Goal: Information Seeking & Learning: Check status

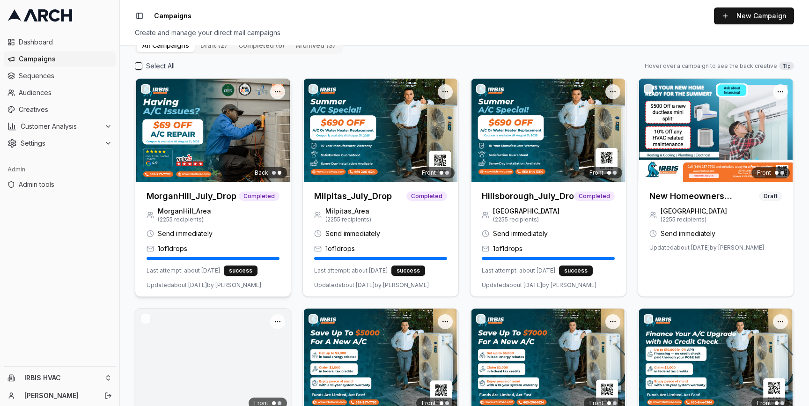
scroll to position [158, 0]
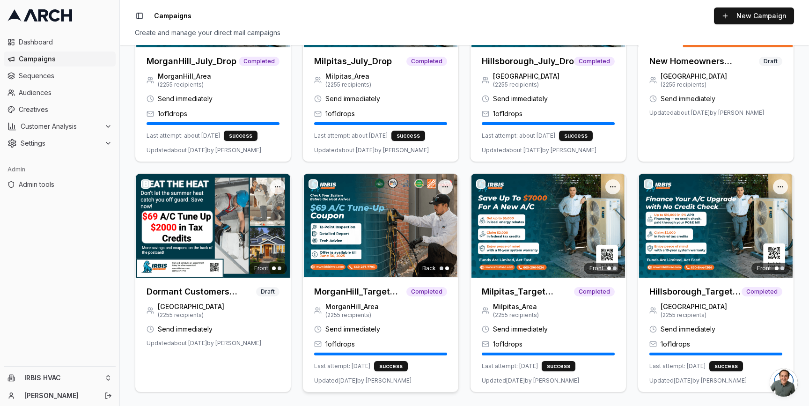
click at [377, 238] on img at bounding box center [380, 225] width 155 height 103
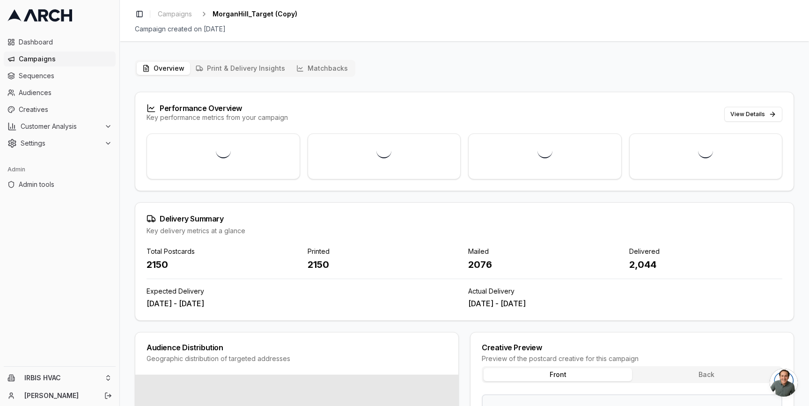
click at [320, 69] on button "Matchbacks" at bounding box center [322, 68] width 63 height 13
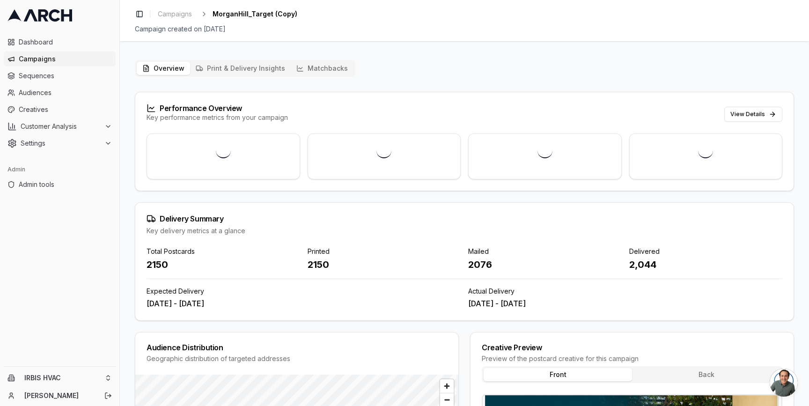
click at [313, 62] on button "Matchbacks" at bounding box center [322, 68] width 63 height 13
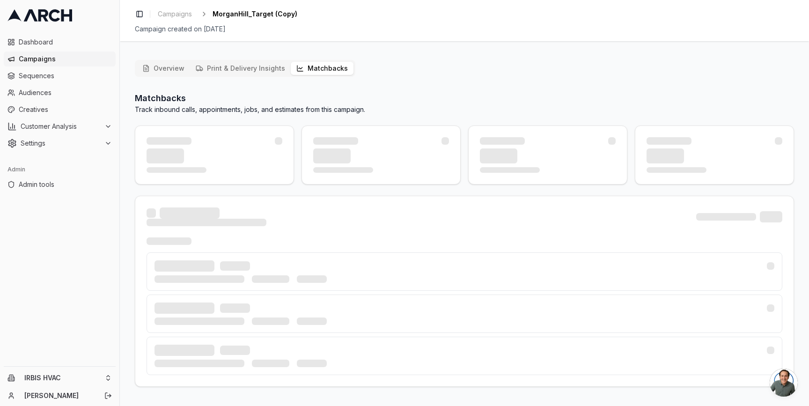
click at [236, 73] on button "Print & Delivery Insights" at bounding box center [240, 68] width 101 height 13
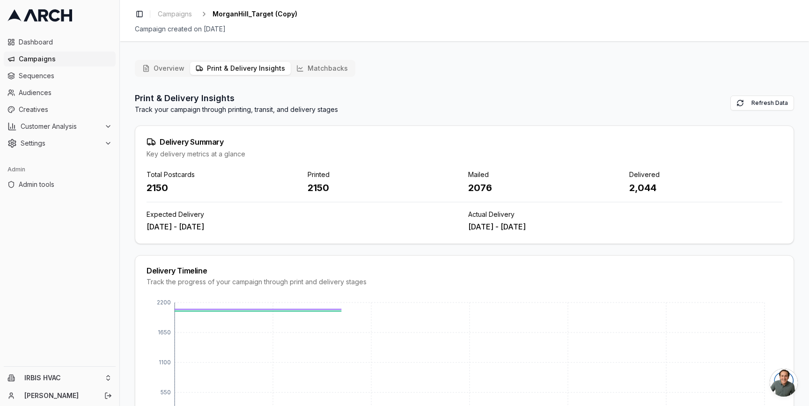
click at [301, 65] on button "Matchbacks" at bounding box center [322, 68] width 63 height 13
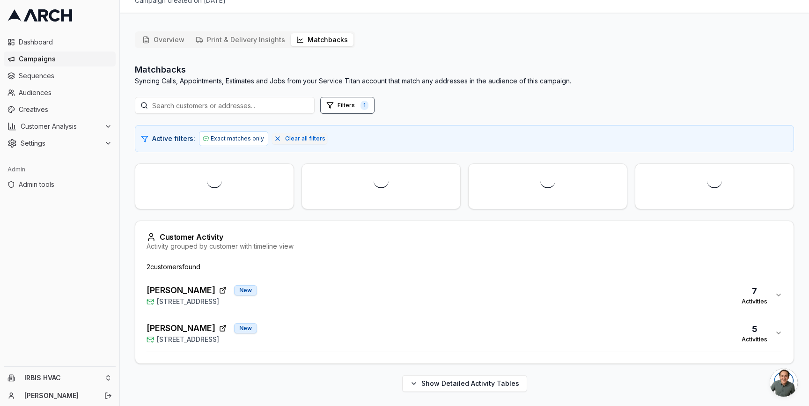
scroll to position [30, 0]
click at [330, 335] on div "[PERSON_NAME] New [STREET_ADDRESS] Activities" at bounding box center [461, 332] width 628 height 22
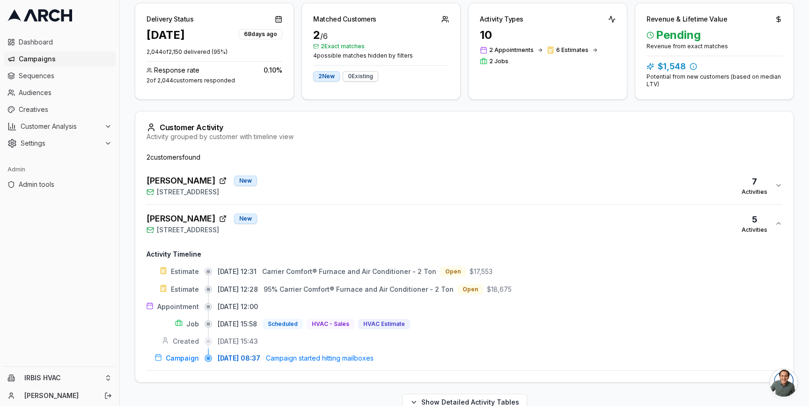
scroll to position [198, 0]
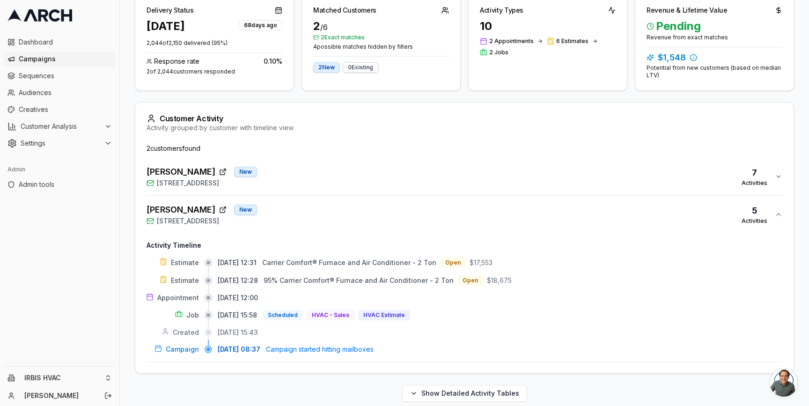
click at [334, 178] on div "[PERSON_NAME] New [STREET_ADDRESS] 7 Activities" at bounding box center [461, 176] width 628 height 22
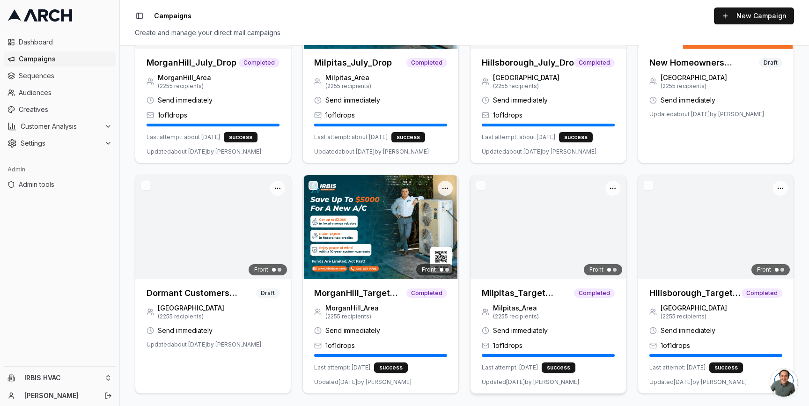
scroll to position [158, 0]
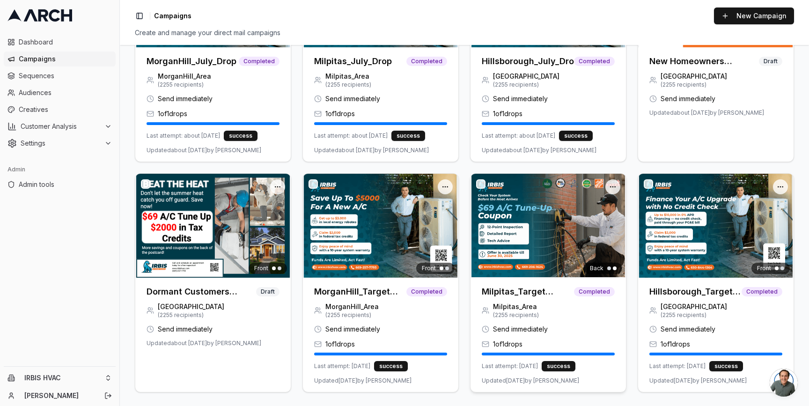
click at [488, 228] on div at bounding box center [548, 225] width 155 height 103
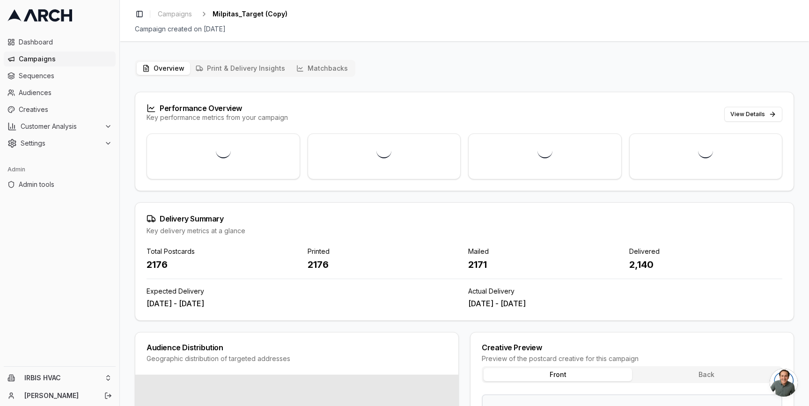
click at [309, 73] on button "Matchbacks" at bounding box center [322, 68] width 63 height 13
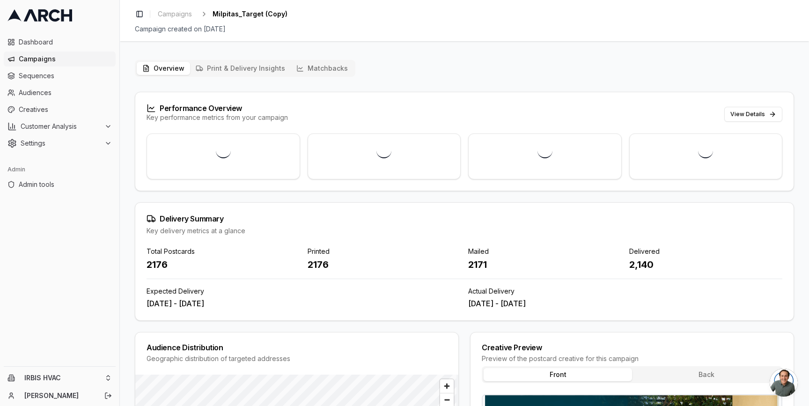
click at [308, 65] on button "Matchbacks" at bounding box center [322, 68] width 63 height 13
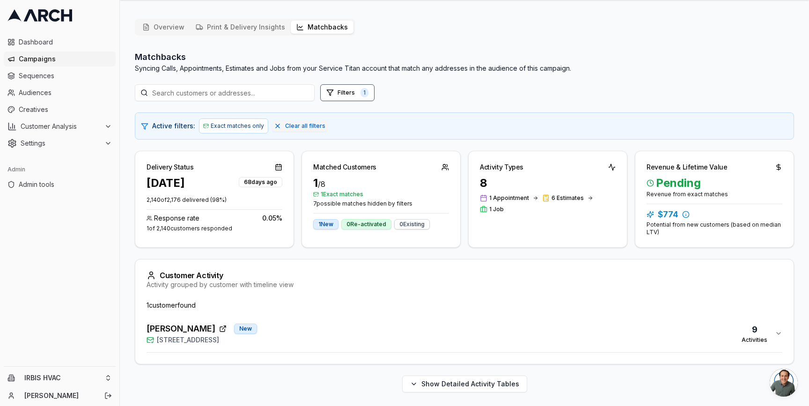
scroll to position [43, 0]
click at [330, 332] on div "Aswini Atibudhi New 1397 Yosemite Drive, Milpitas, CA 95035 9 Activities" at bounding box center [461, 332] width 628 height 22
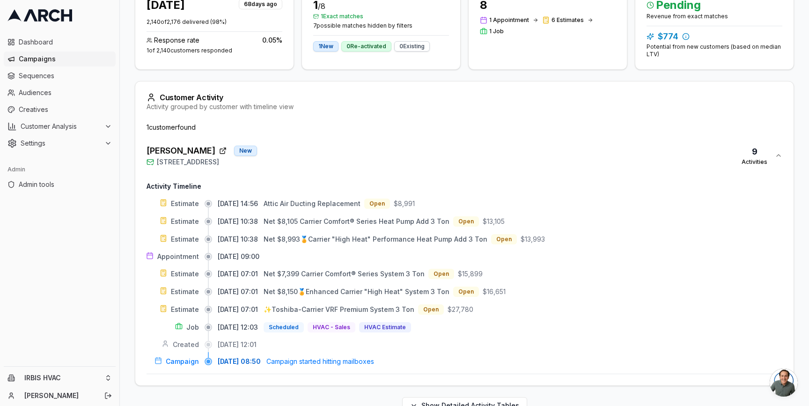
scroll to position [130, 0]
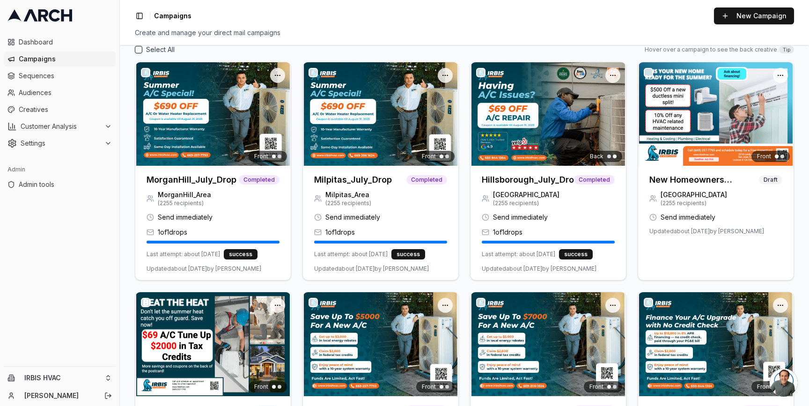
scroll to position [158, 0]
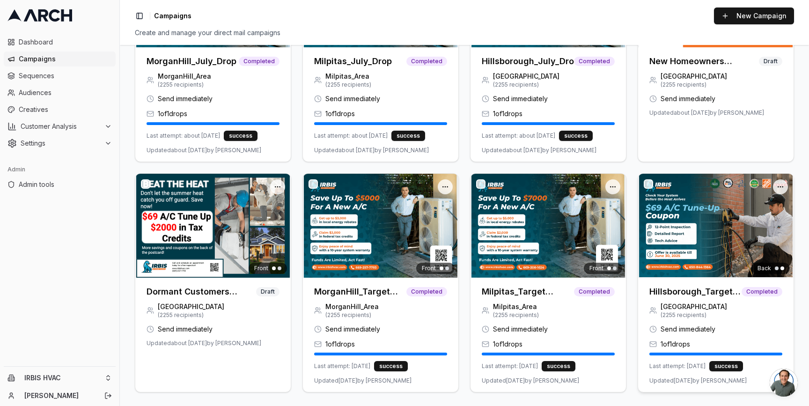
click at [679, 235] on img at bounding box center [715, 225] width 155 height 103
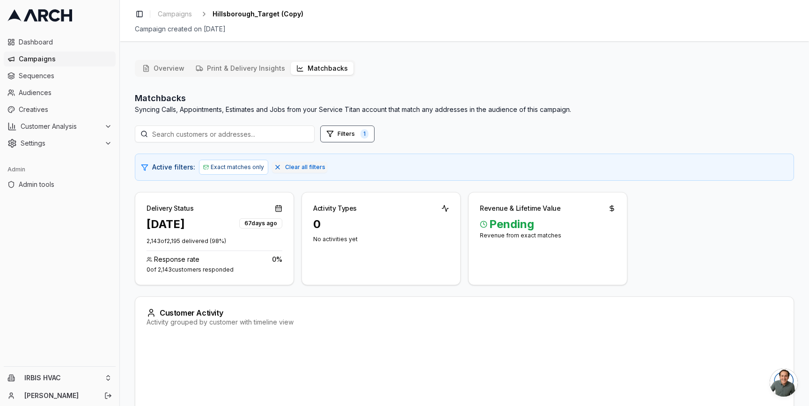
click at [309, 72] on button "Matchbacks" at bounding box center [322, 68] width 63 height 13
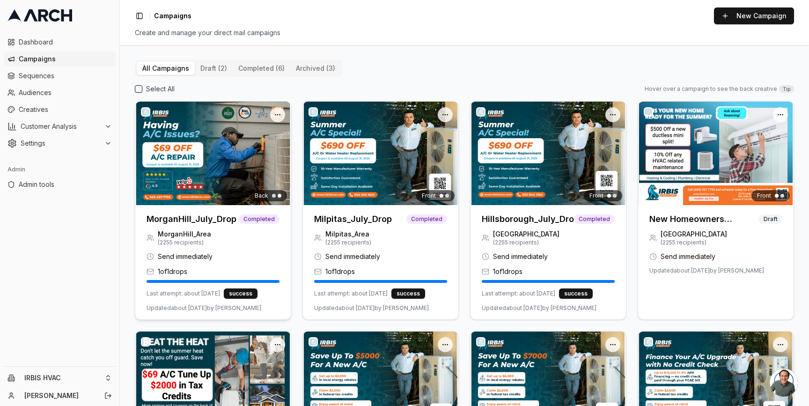
click at [247, 162] on img at bounding box center [212, 153] width 155 height 103
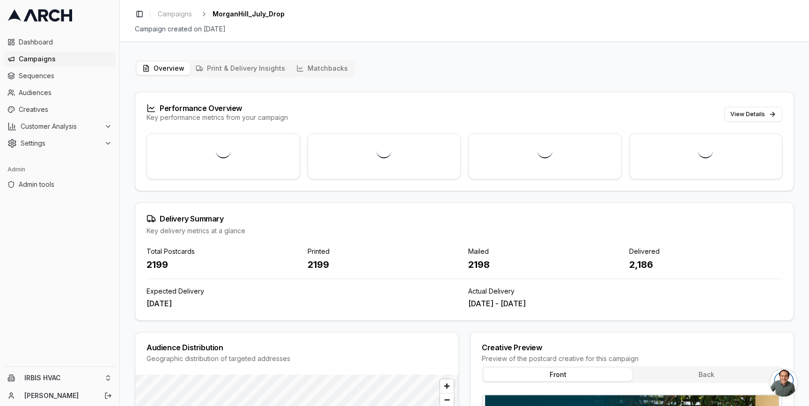
click at [330, 68] on button "Matchbacks" at bounding box center [322, 68] width 63 height 13
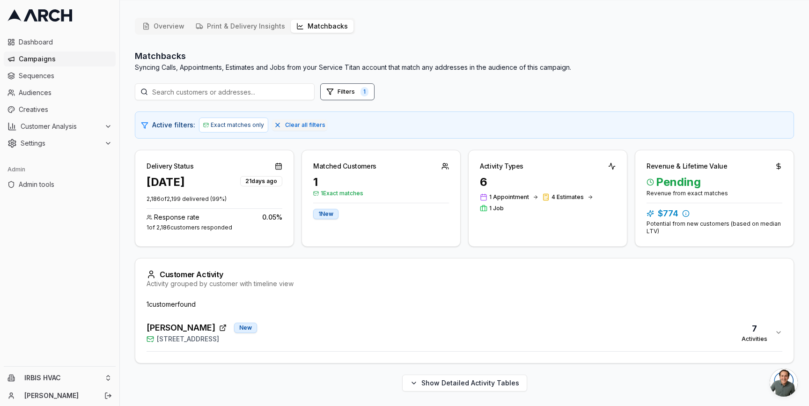
scroll to position [43, 0]
click at [329, 319] on button "[PERSON_NAME] New [STREET_ADDRESS] 7 Activities" at bounding box center [465, 331] width 636 height 37
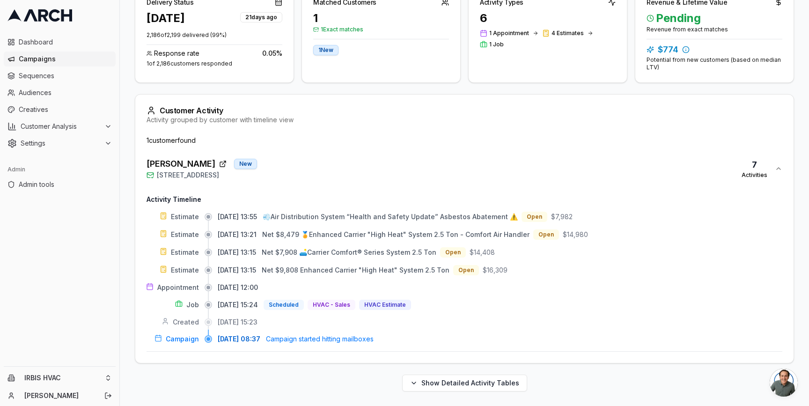
scroll to position [207, 0]
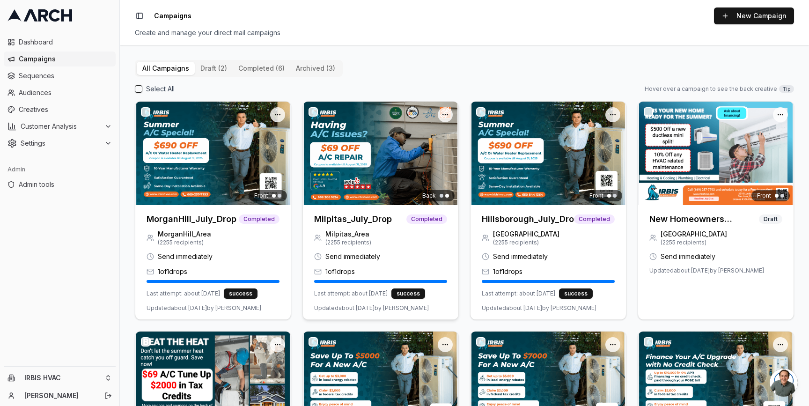
click at [393, 192] on img at bounding box center [380, 153] width 155 height 103
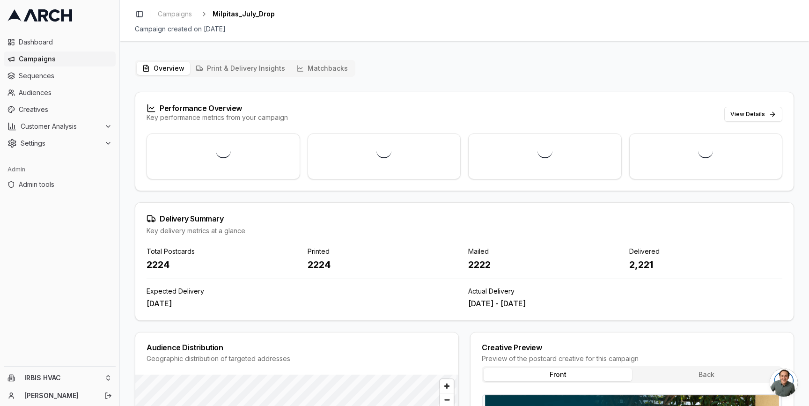
click at [322, 62] on button "Matchbacks" at bounding box center [322, 68] width 63 height 13
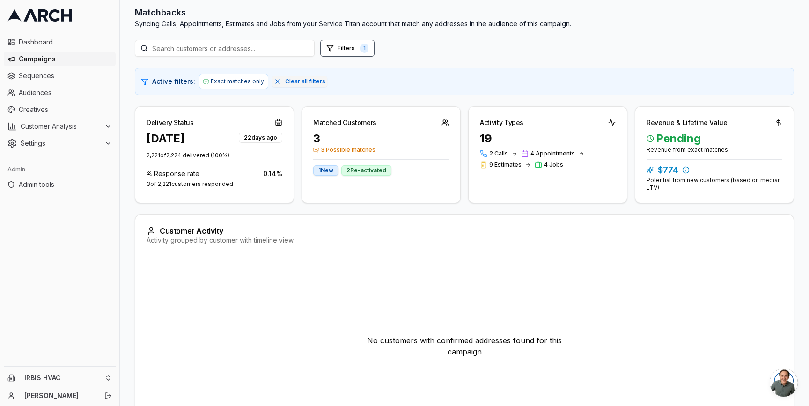
scroll to position [58, 0]
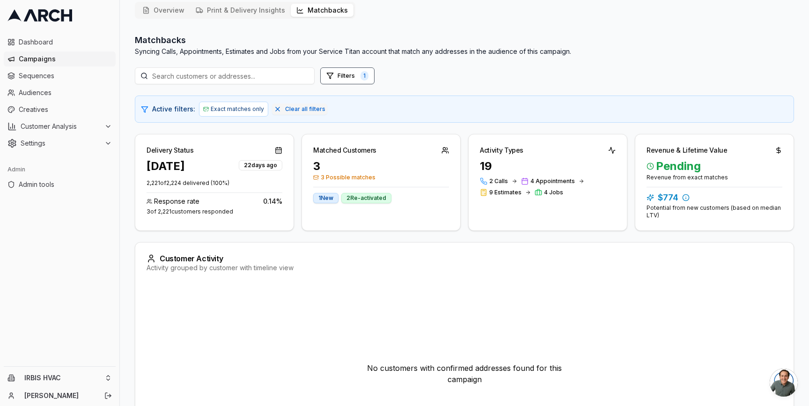
drag, startPoint x: 330, startPoint y: 88, endPoint x: 328, endPoint y: 94, distance: 6.1
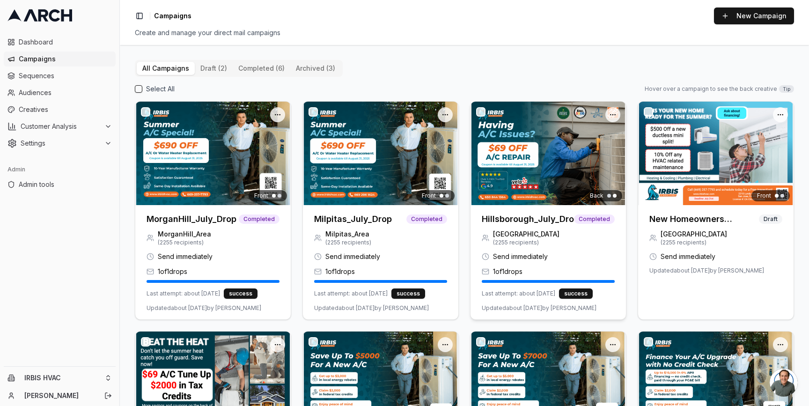
click at [537, 161] on img at bounding box center [548, 153] width 155 height 103
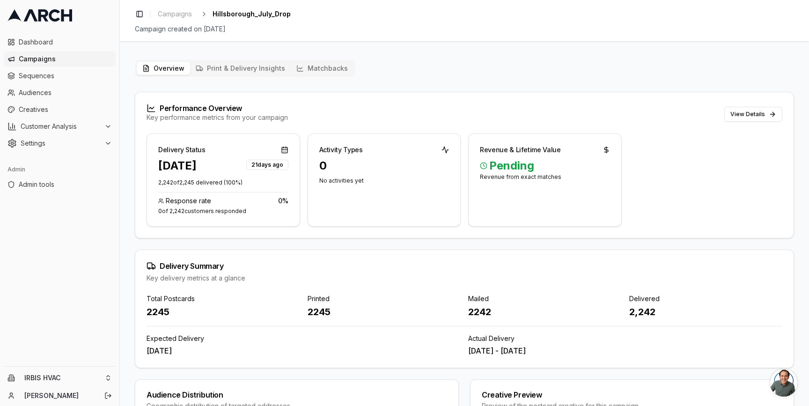
click at [301, 71] on button "Matchbacks" at bounding box center [322, 68] width 63 height 13
click at [161, 64] on button "Overview" at bounding box center [163, 68] width 53 height 13
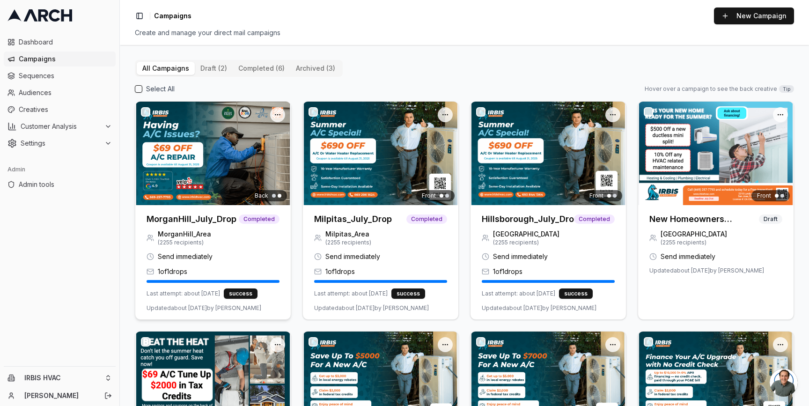
click at [213, 160] on img at bounding box center [212, 153] width 155 height 103
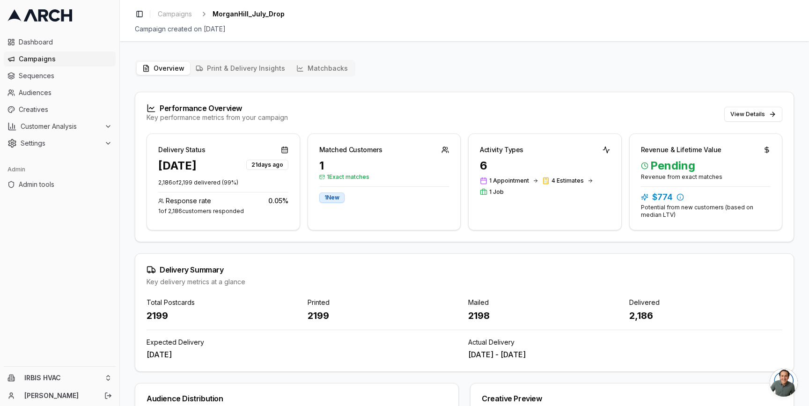
click at [325, 75] on div "Overview Print & Delivery Insights Matchbacks" at bounding box center [245, 68] width 221 height 17
click at [324, 62] on button "Matchbacks" at bounding box center [322, 68] width 63 height 13
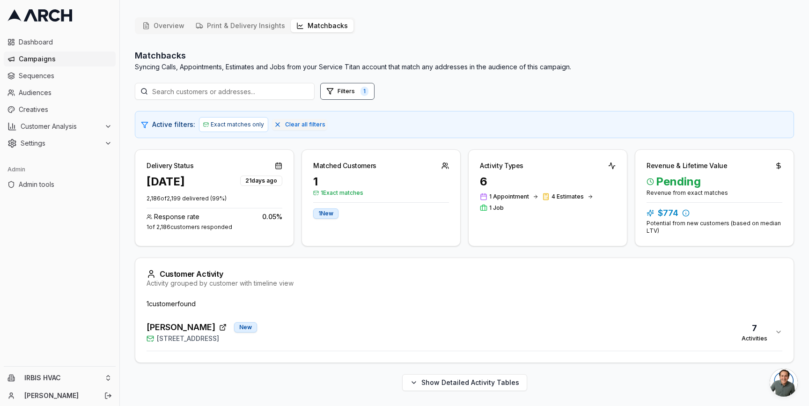
click at [305, 322] on div "[PERSON_NAME] New [STREET_ADDRESS] 7 Activities" at bounding box center [461, 332] width 628 height 22
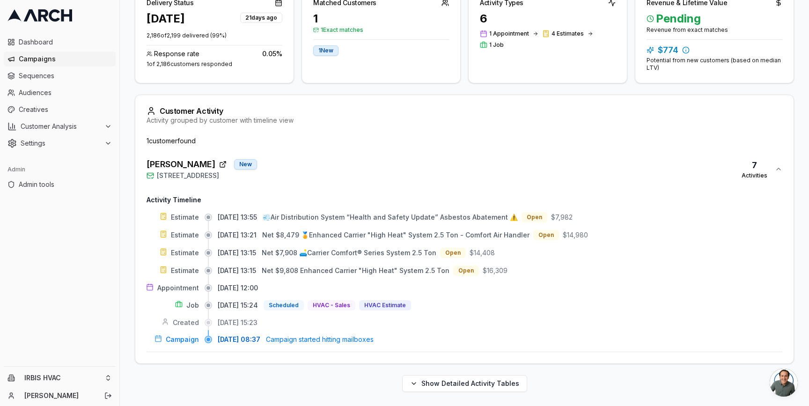
scroll to position [207, 0]
drag, startPoint x: 286, startPoint y: 218, endPoint x: 511, endPoint y: 218, distance: 225.2
click at [510, 218] on span "💨Air Distribution System “Health and Safety Update” Asbestos Abatement ⚠️" at bounding box center [390, 216] width 255 height 8
drag, startPoint x: 519, startPoint y: 217, endPoint x: 243, endPoint y: 222, distance: 276.3
click at [252, 222] on div "Estimate 08/13/2025, 13:55 💨Air Distribution System “Health and Safety Update” …" at bounding box center [465, 277] width 636 height 132
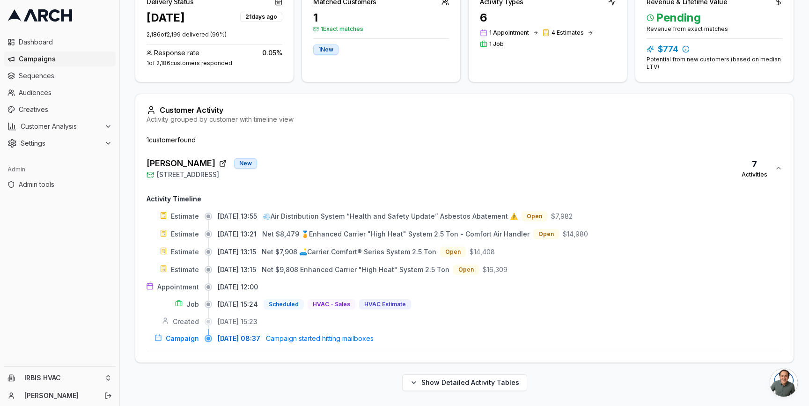
drag, startPoint x: 137, startPoint y: 160, endPoint x: 225, endPoint y: 164, distance: 88.1
click at [225, 164] on div "1 customer found Becky Hatakeyama New 16735 Fountain Avenue, Morgan Hill, CA 95…" at bounding box center [464, 248] width 658 height 227
copy span "[PERSON_NAME]"
click at [227, 167] on icon "button" at bounding box center [222, 163] width 7 height 7
